Goal: Information Seeking & Learning: Learn about a topic

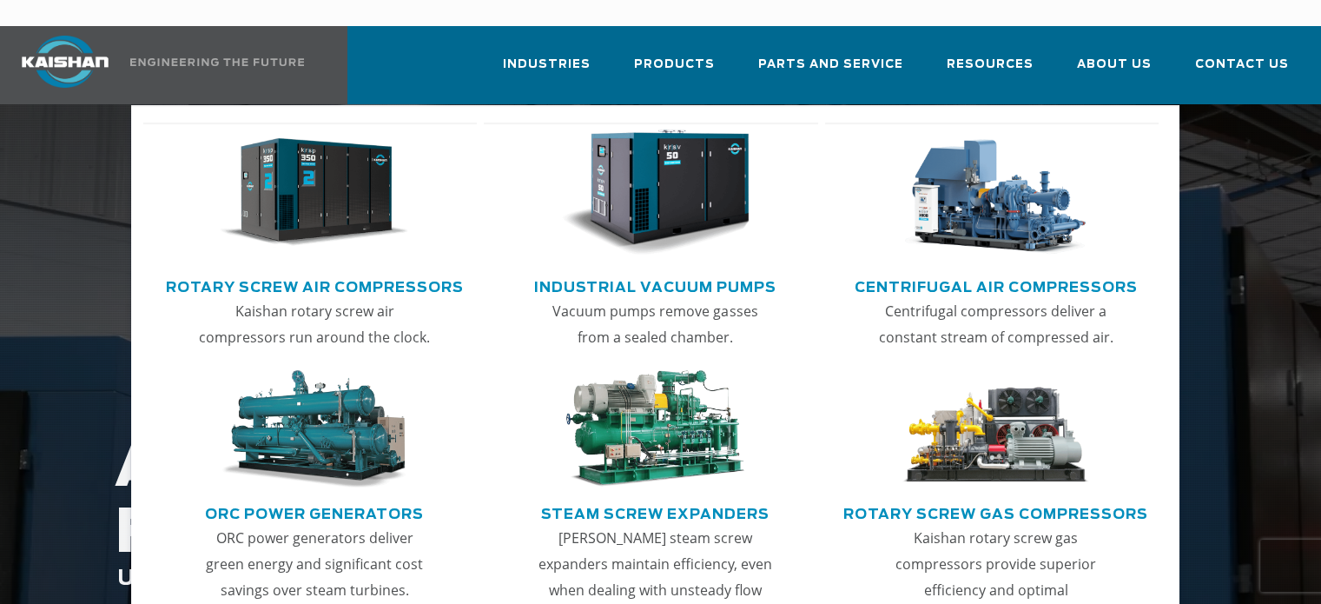
click at [313, 214] on img "Main menu" at bounding box center [314, 192] width 188 height 127
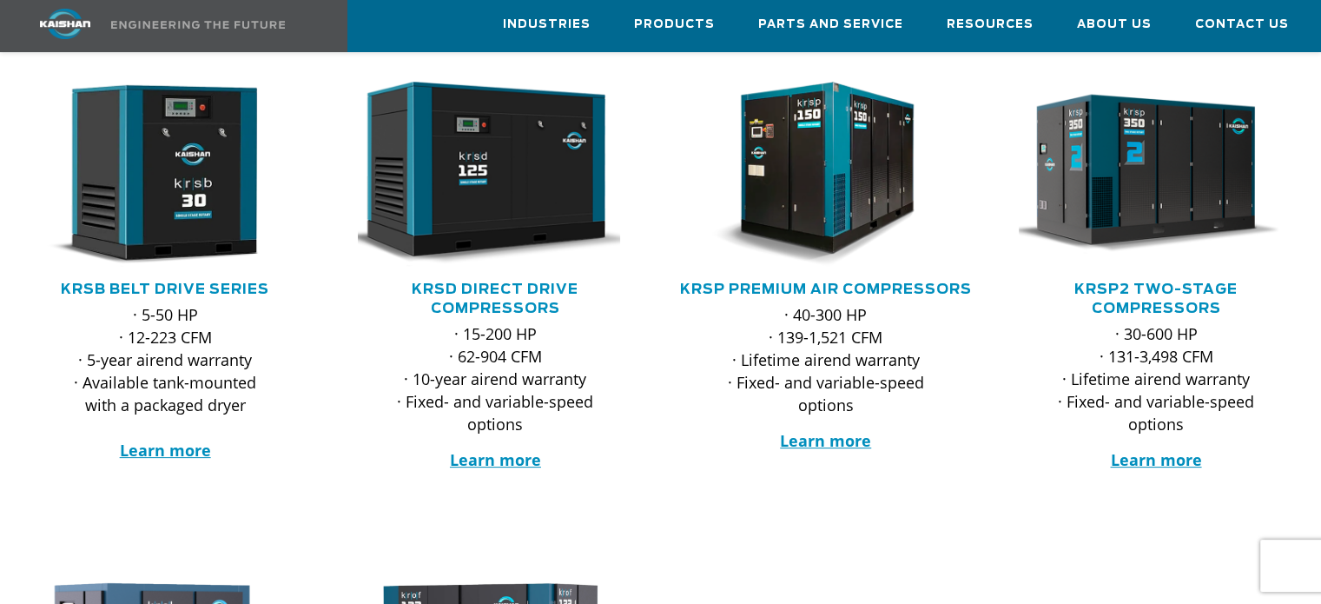
scroll to position [261, 0]
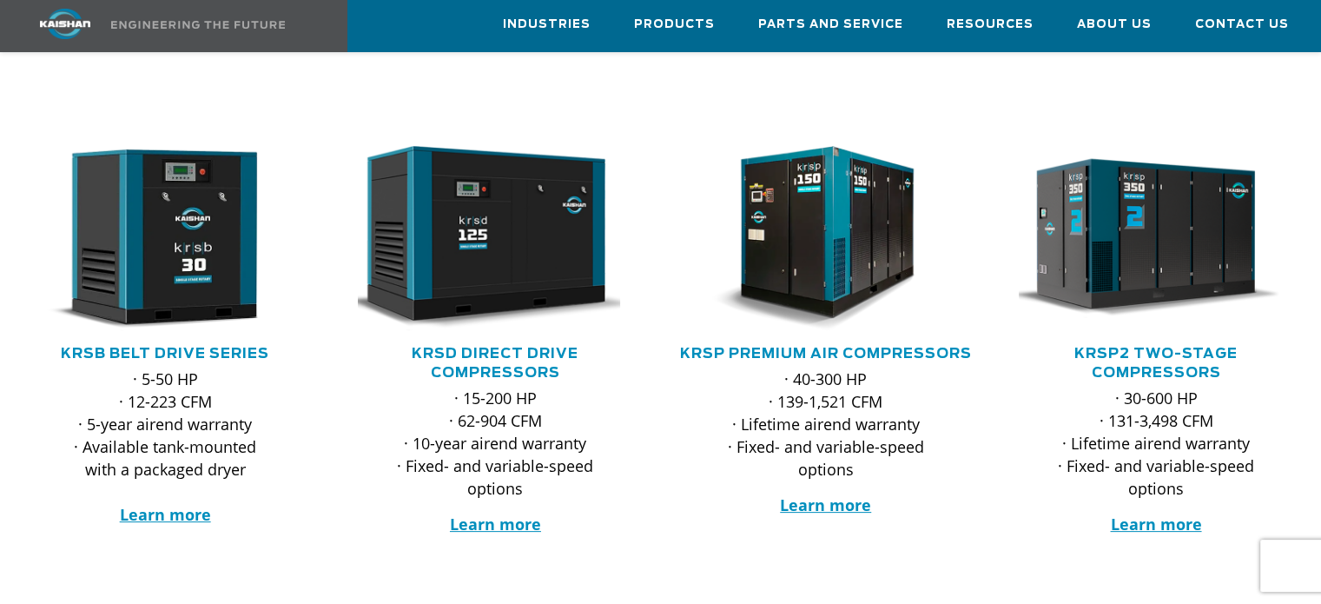
click at [511, 344] on h5 "KRSD Direct Drive Compressors" at bounding box center [494, 363] width 295 height 38
click at [508, 513] on strong "Learn more" at bounding box center [495, 523] width 91 height 21
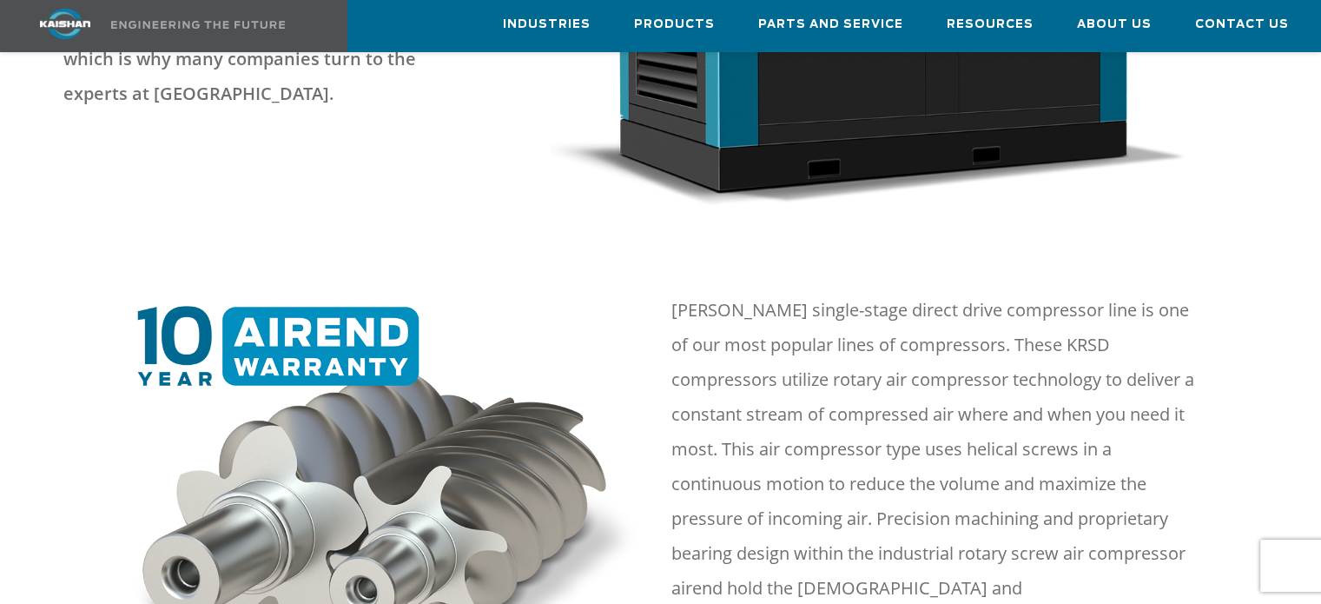
scroll to position [695, 0]
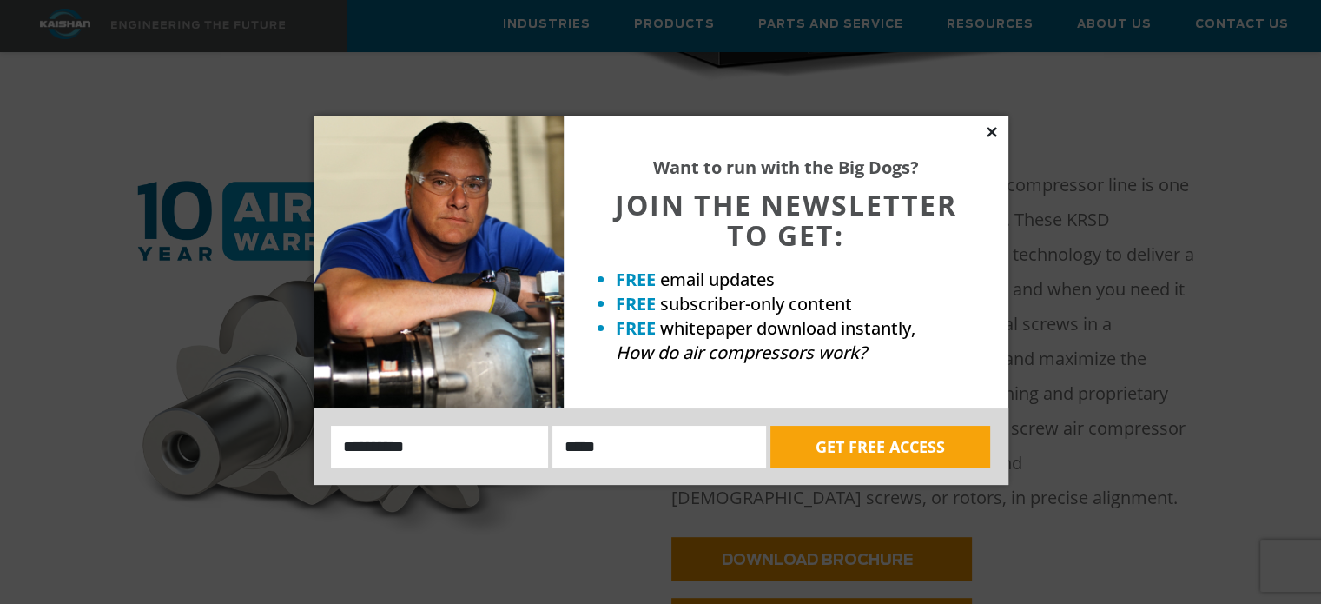
click at [989, 133] on icon at bounding box center [992, 132] width 10 height 10
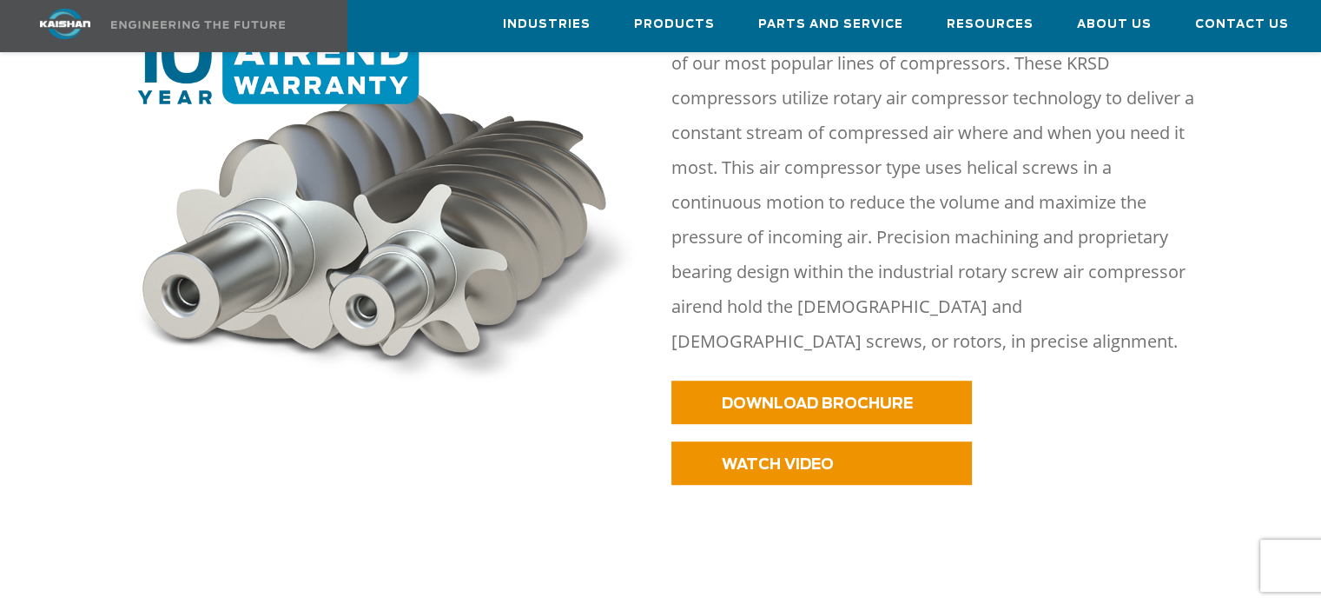
scroll to position [868, 0]
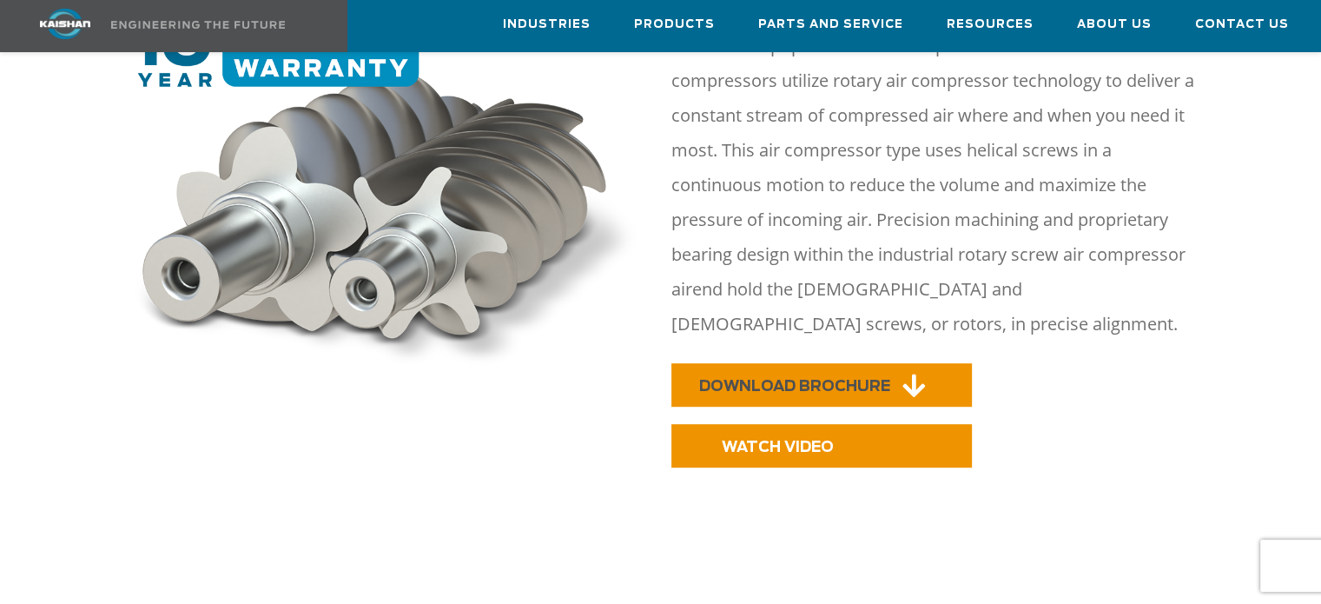
click at [852, 363] on link "DOWNLOAD BROCHURE" at bounding box center [821, 384] width 300 height 43
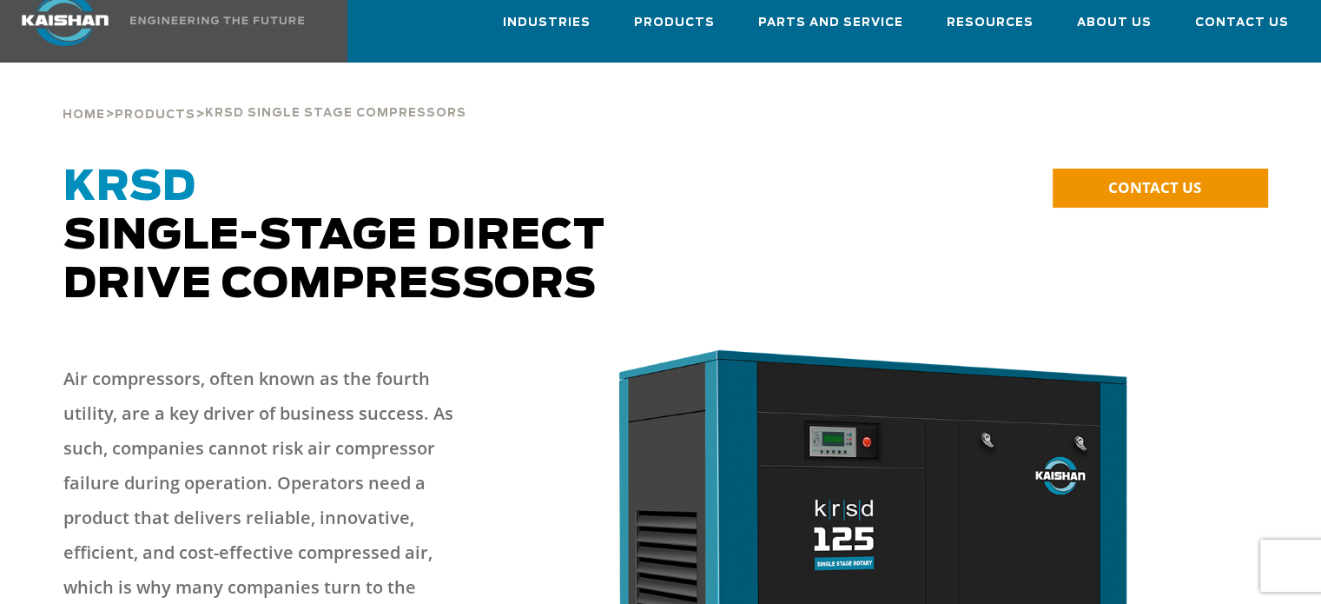
scroll to position [0, 0]
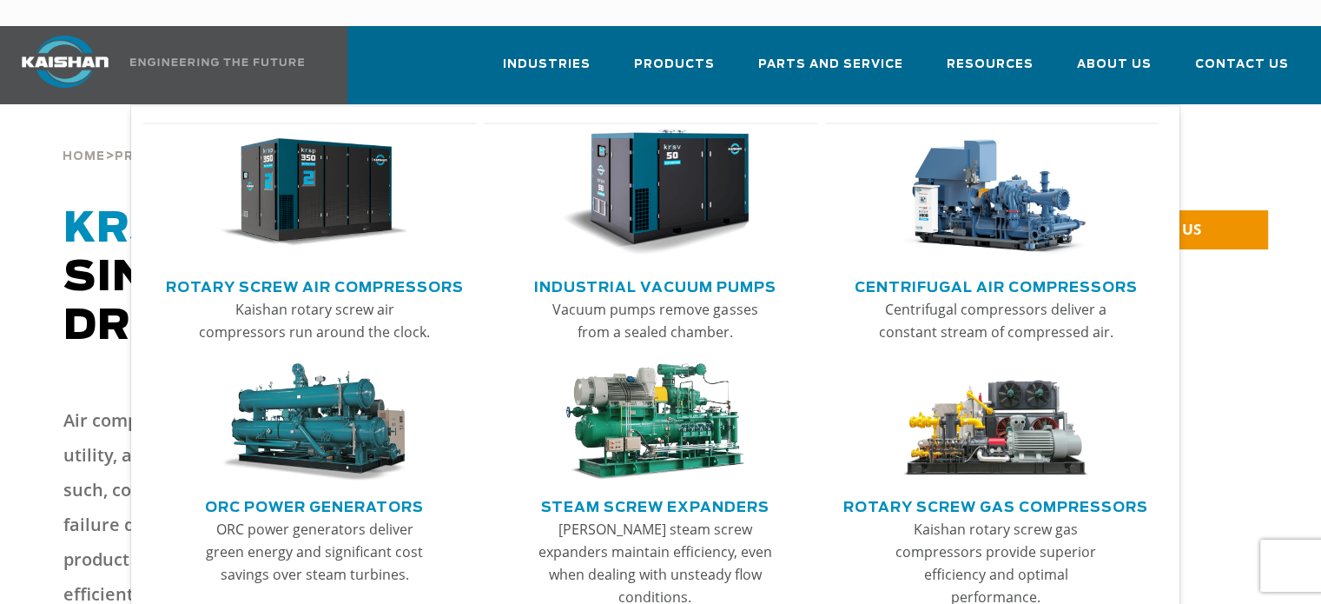
click at [383, 272] on link "Rotary Screw Air Compressors" at bounding box center [315, 285] width 298 height 26
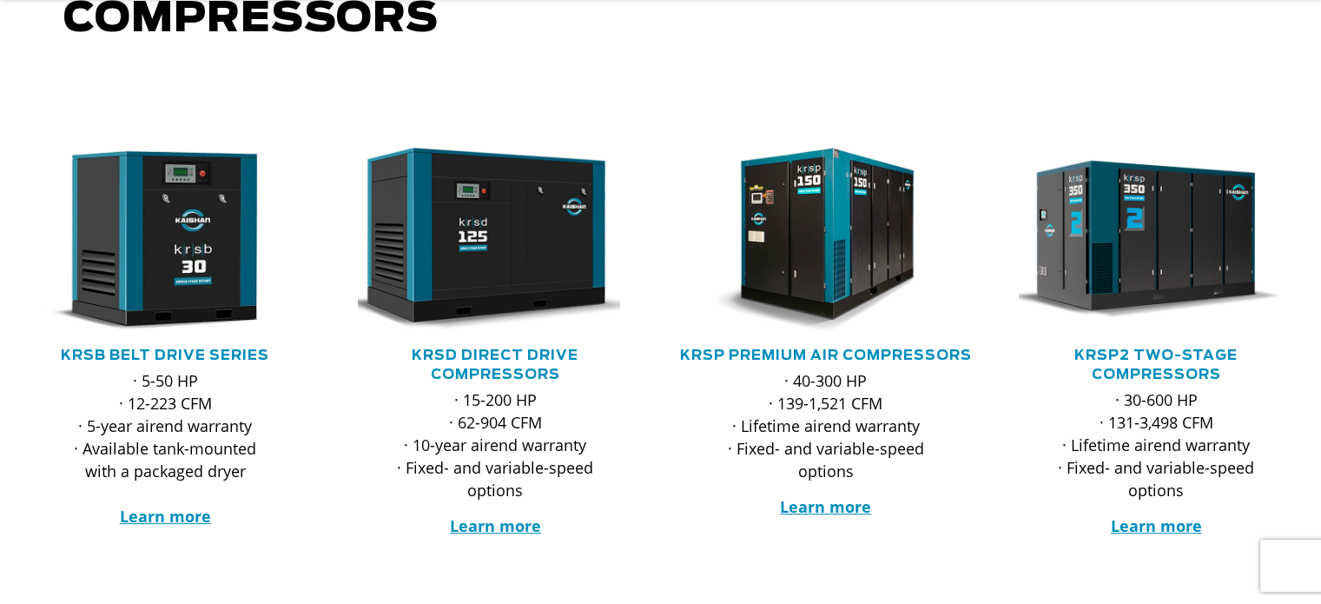
scroll to position [347, 0]
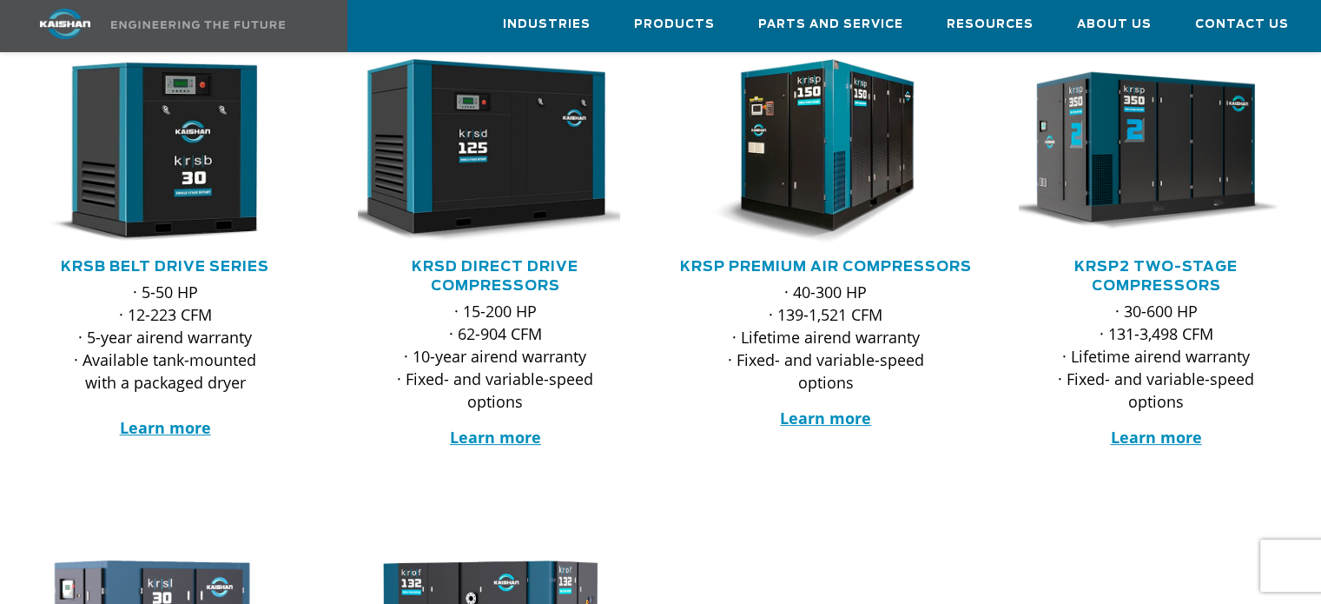
click at [525, 257] on h5 "KRSD Direct Drive Compressors" at bounding box center [494, 276] width 295 height 38
click at [528, 260] on link "KRSD Direct Drive Compressors" at bounding box center [495, 276] width 167 height 33
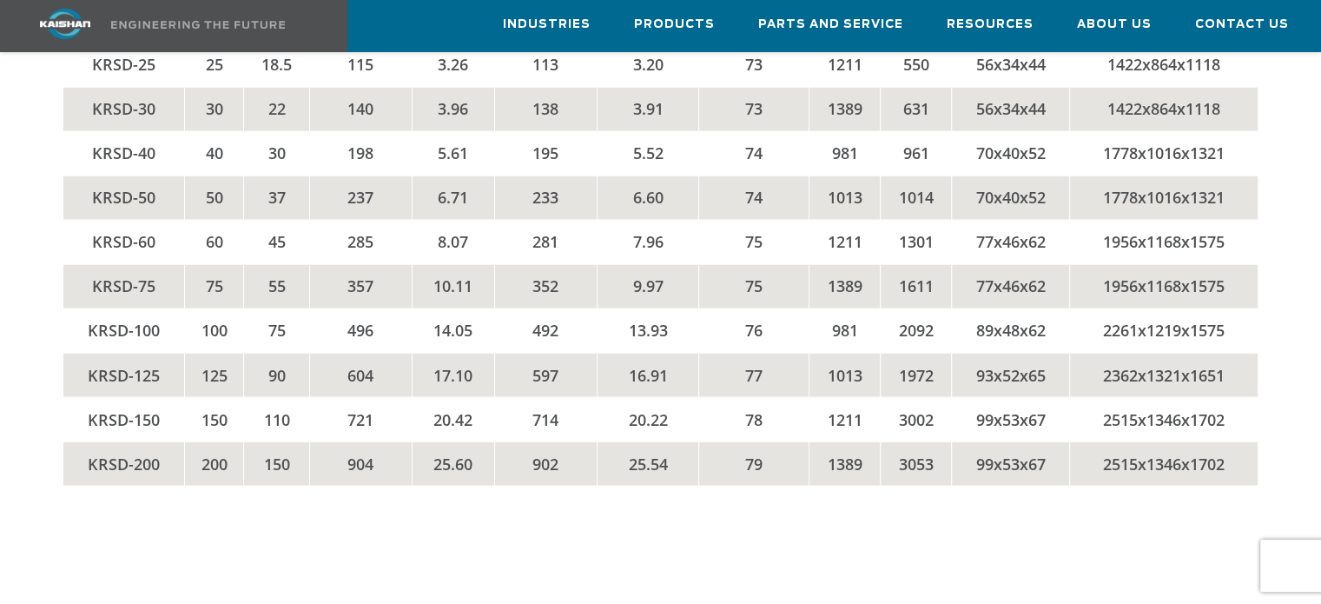
scroll to position [2953, 0]
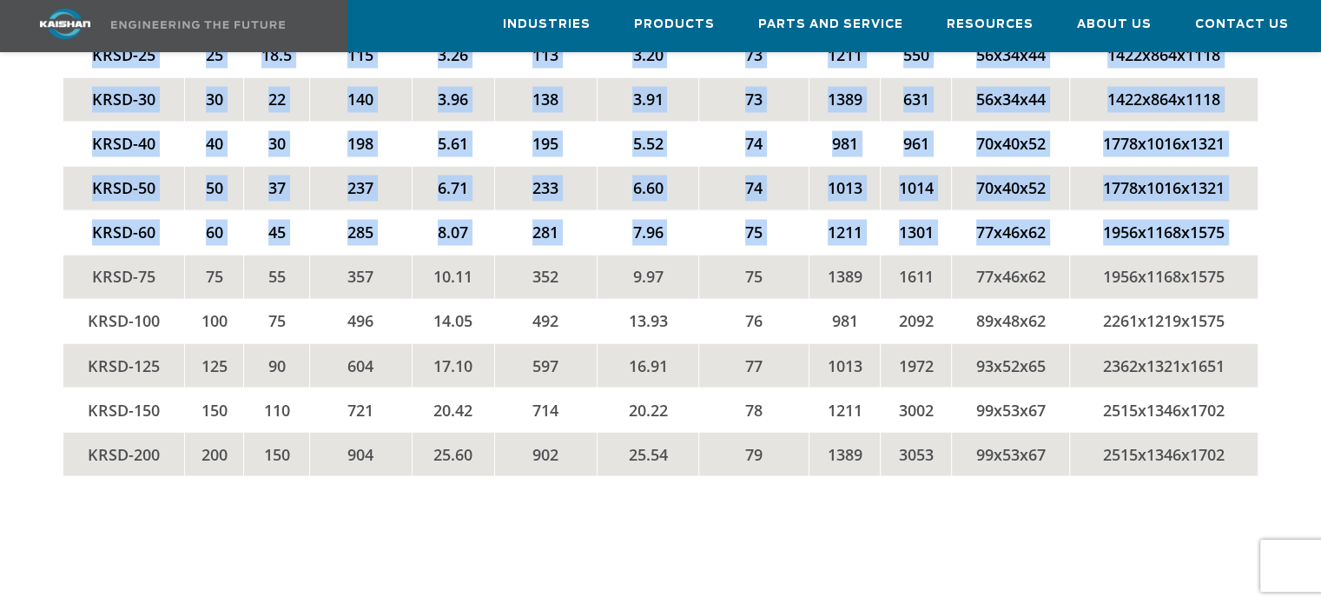
drag, startPoint x: 93, startPoint y: 249, endPoint x: 1297, endPoint y: 242, distance: 1203.8
click at [163, 258] on td "KRSD-75" at bounding box center [123, 276] width 121 height 44
click at [95, 254] on td "KRSD-75" at bounding box center [123, 276] width 121 height 44
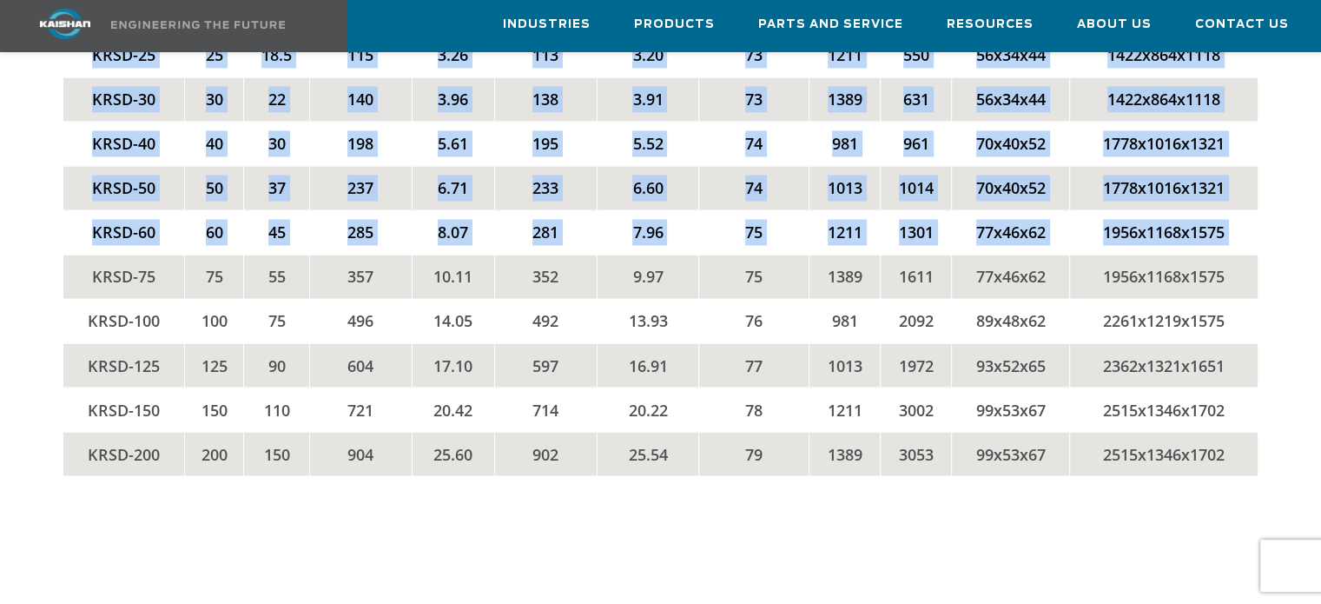
click at [88, 254] on td "KRSD-75" at bounding box center [123, 276] width 121 height 44
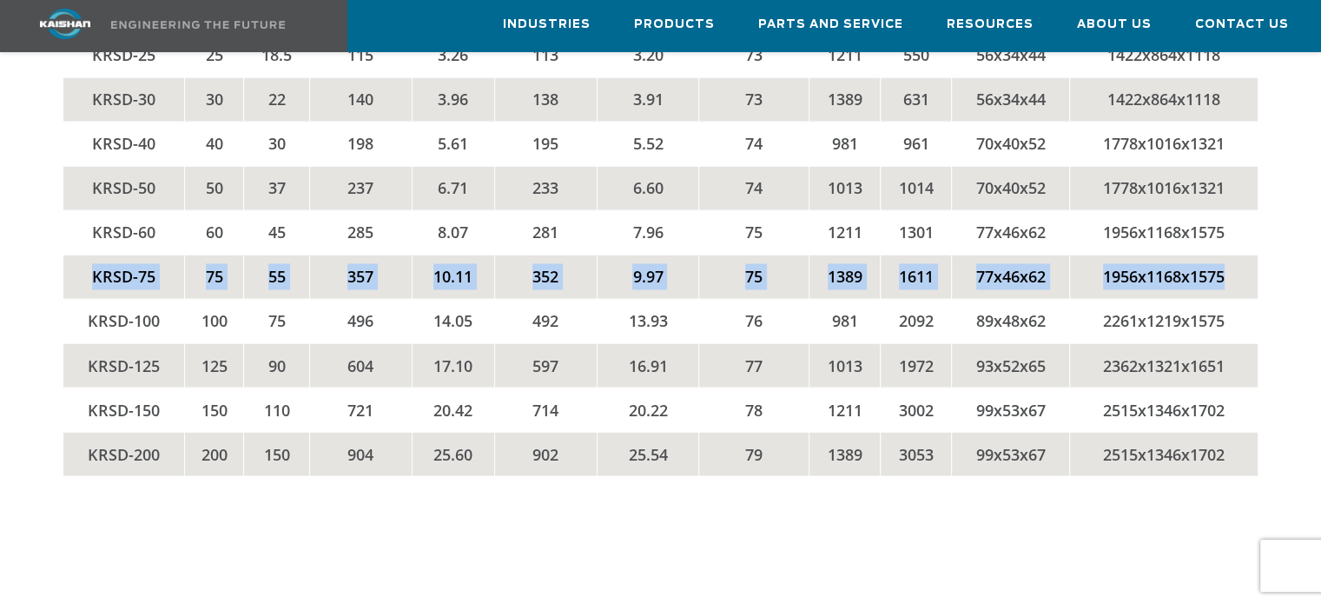
drag, startPoint x: 98, startPoint y: 242, endPoint x: 1260, endPoint y: 244, distance: 1162.0
click at [1258, 242] on div "MODEL POWER FLOW (CFM / M3 / min) SOUND WEIGHT DIMENSIONS (LxWxH) HP kW 115 psi…" at bounding box center [660, 184] width 1215 height 652
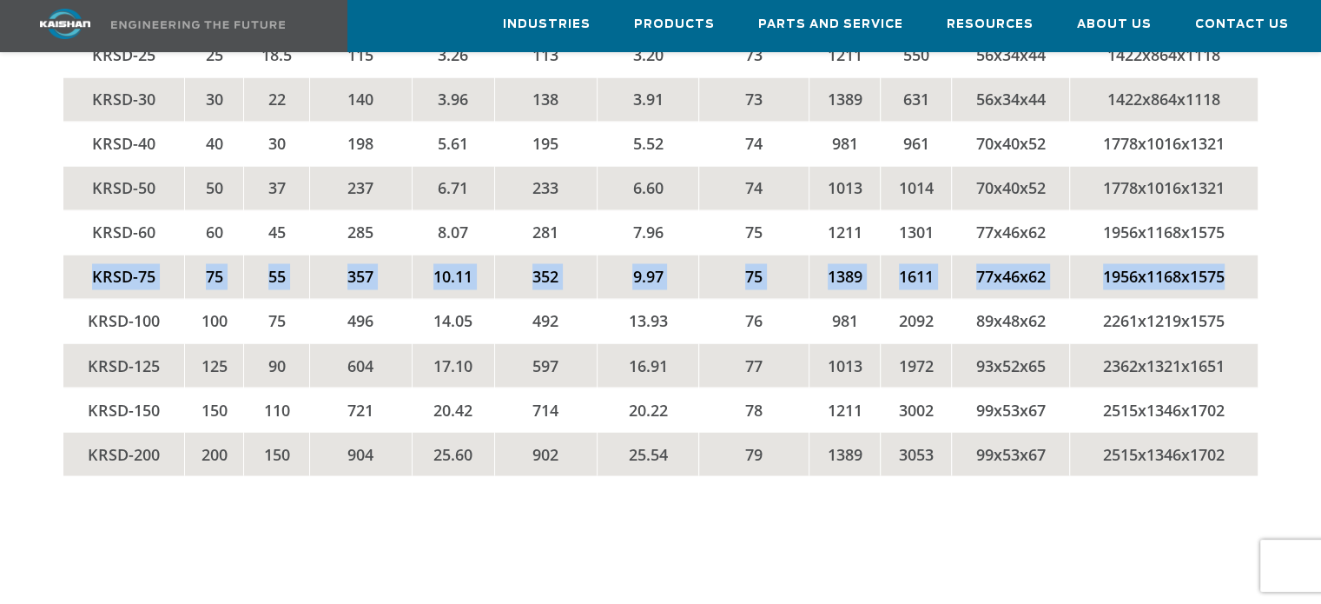
drag, startPoint x: 1251, startPoint y: 246, endPoint x: 70, endPoint y: 249, distance: 1180.3
click at [70, 254] on tr "KRSD-75 75 55 357 10.11 352 9.97 75 1389 1611 77x46x62 1956x1168x1575" at bounding box center [660, 276] width 1194 height 44
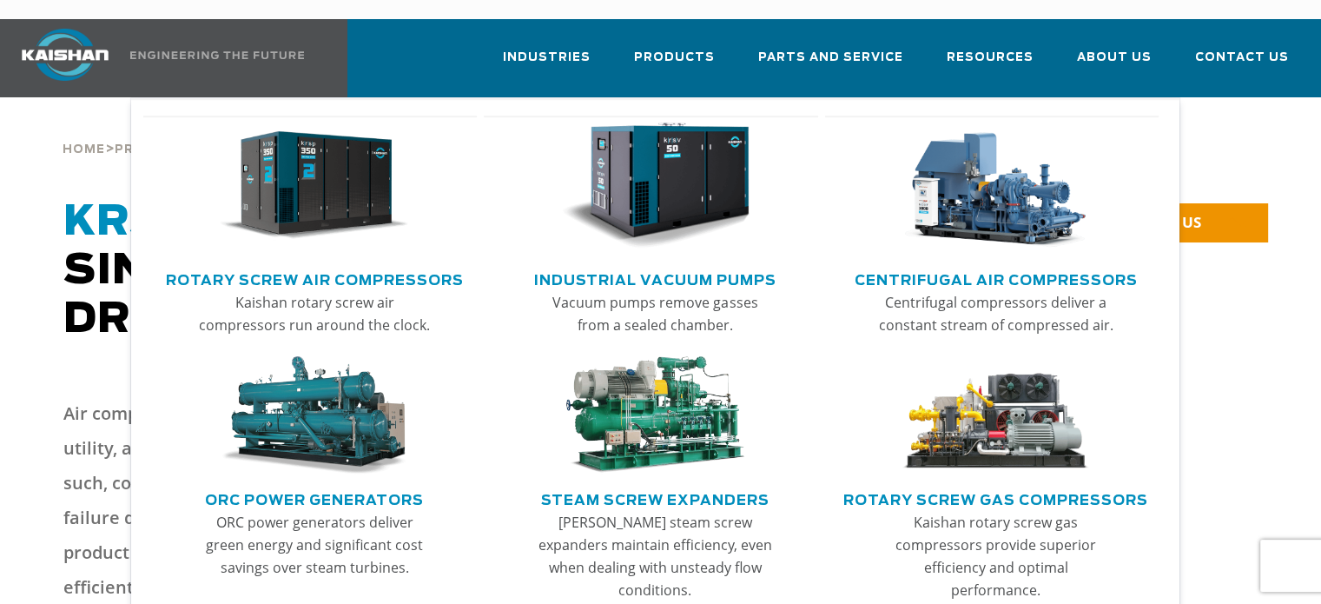
scroll to position [0, 0]
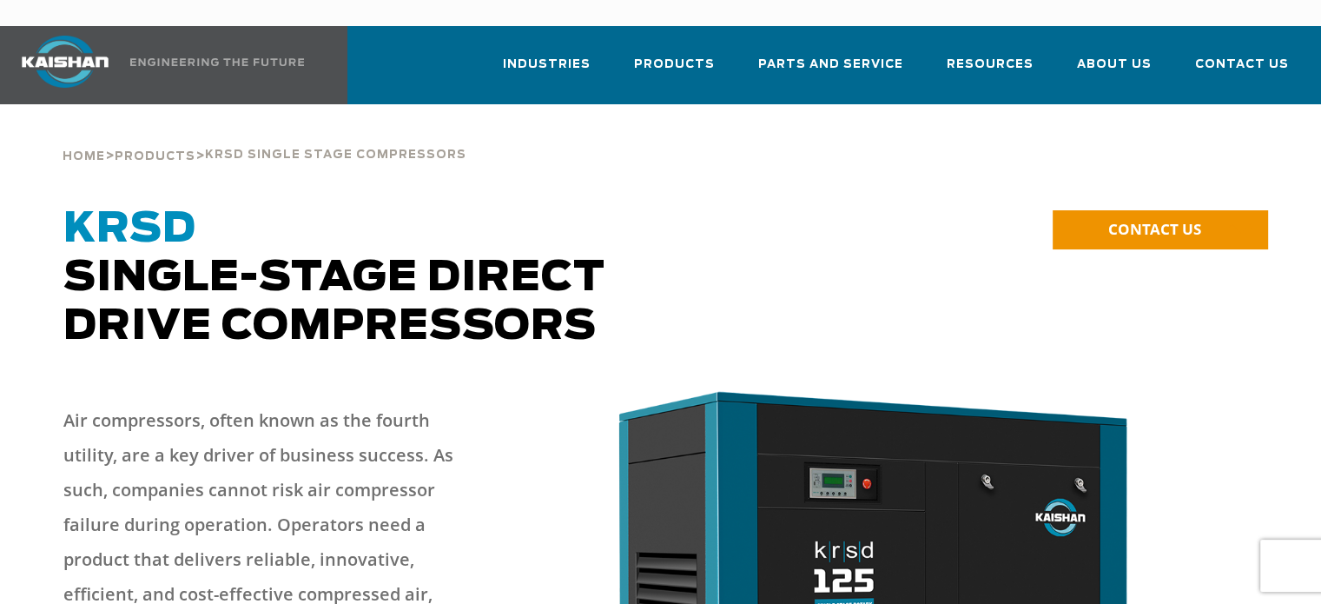
click at [247, 40] on link at bounding box center [153, 65] width 307 height 78
